Goal: Transaction & Acquisition: Book appointment/travel/reservation

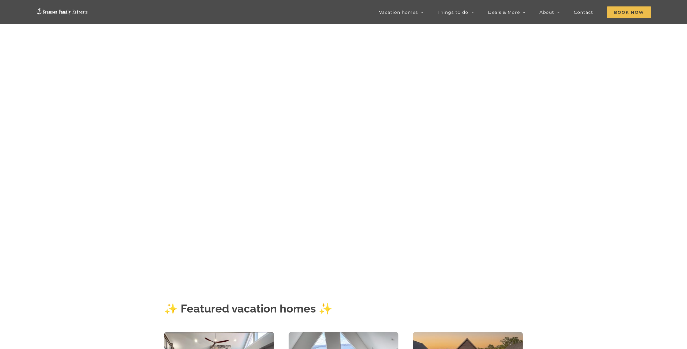
scroll to position [93, 0]
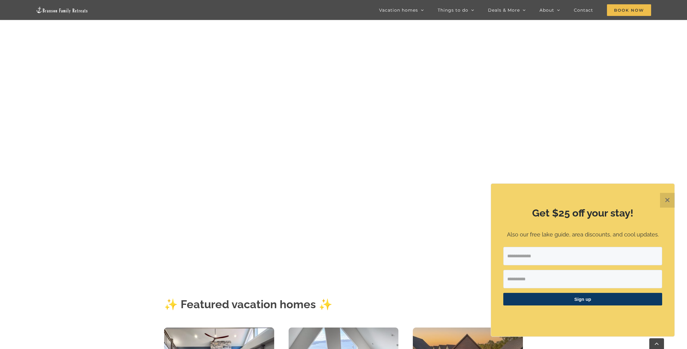
click at [660, 205] on button "✕" at bounding box center [667, 200] width 15 height 15
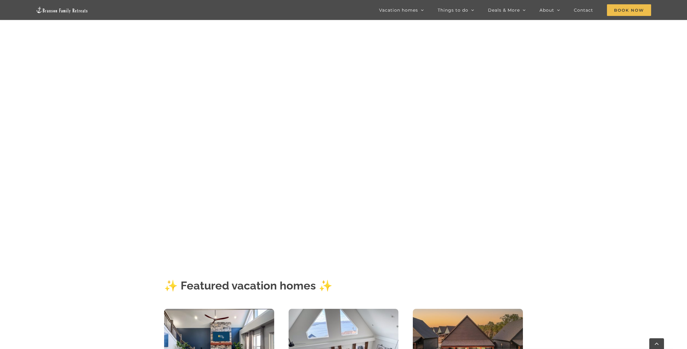
scroll to position [116, 0]
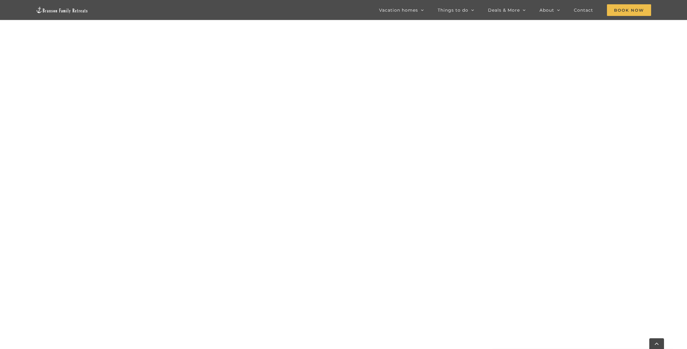
scroll to position [551, 0]
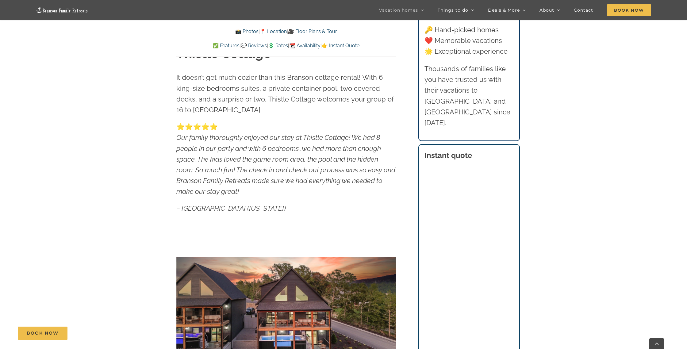
scroll to position [375, 0]
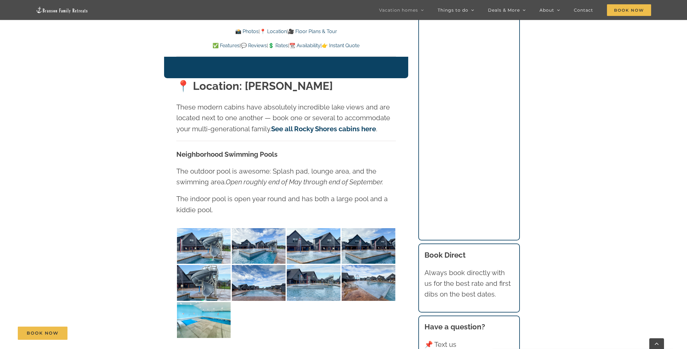
scroll to position [1484, 0]
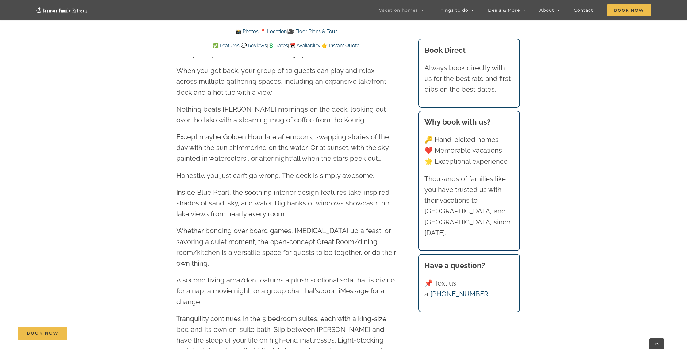
scroll to position [787, 0]
